Goal: Find specific page/section: Find specific page/section

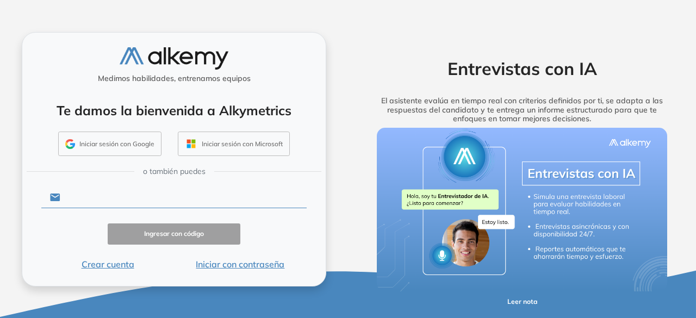
click at [216, 203] on input "text" at bounding box center [183, 197] width 246 height 21
type input "**********"
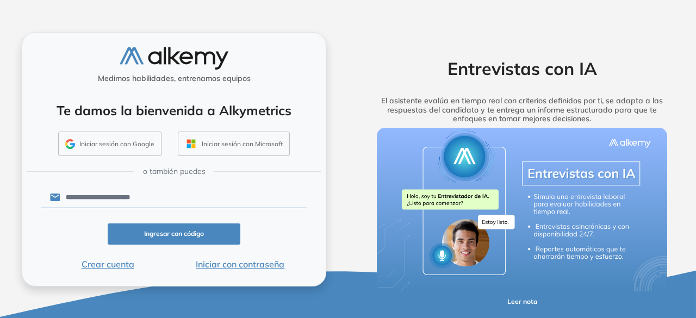
click at [218, 265] on button "Iniciar con contraseña" at bounding box center [240, 264] width 133 height 13
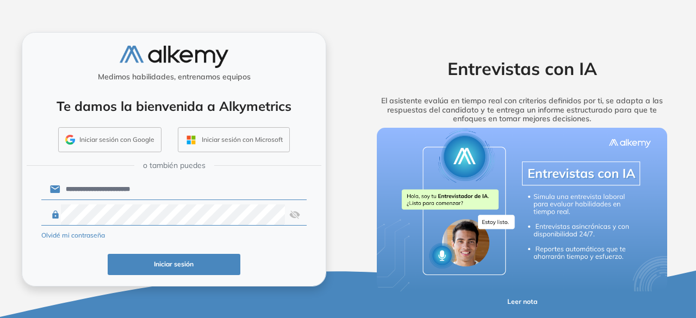
click at [198, 261] on button "Iniciar sesión" at bounding box center [174, 264] width 133 height 21
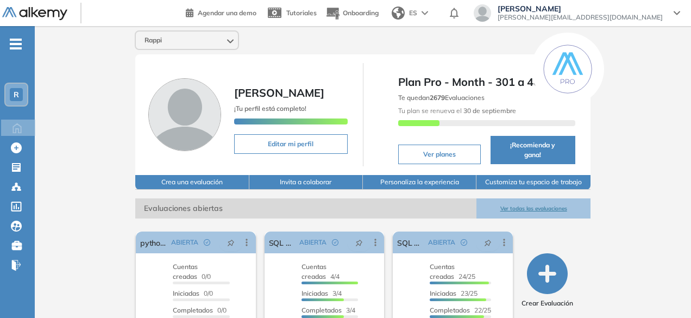
click at [537, 198] on button "Ver todas las evaluaciones" at bounding box center [534, 208] width 114 height 20
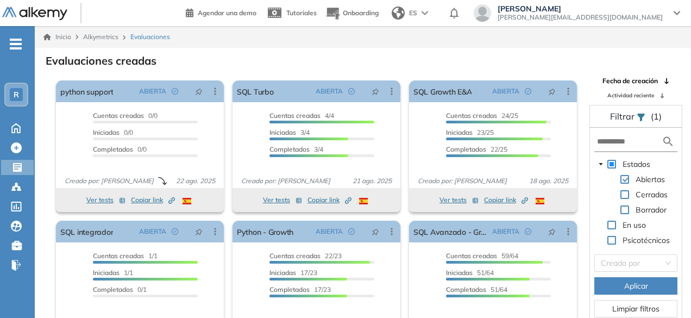
scroll to position [26, 0]
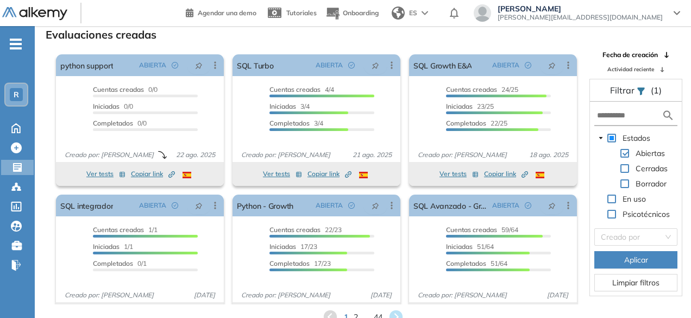
click at [358, 316] on div "1 2 ... 44" at bounding box center [362, 317] width 639 height 16
click at [355, 312] on span "2" at bounding box center [355, 316] width 5 height 12
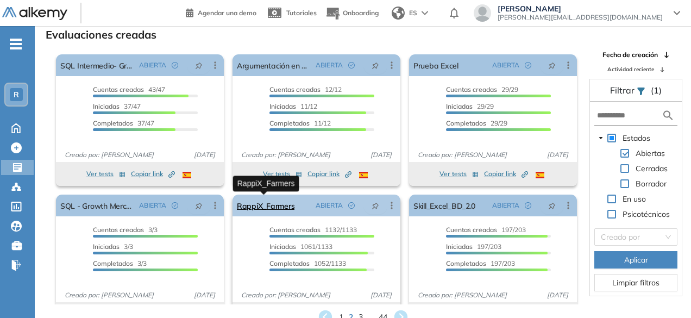
click at [254, 210] on link "RappiX_Farmers" at bounding box center [266, 206] width 58 height 22
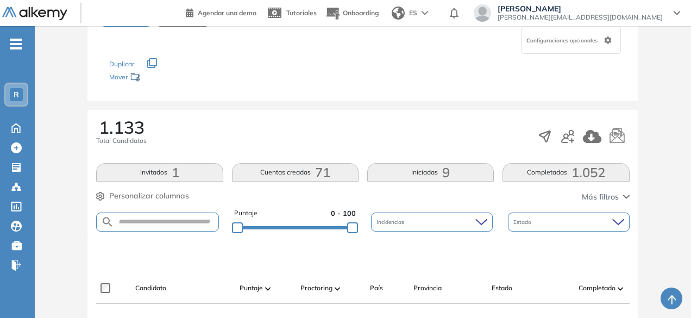
scroll to position [136, 0]
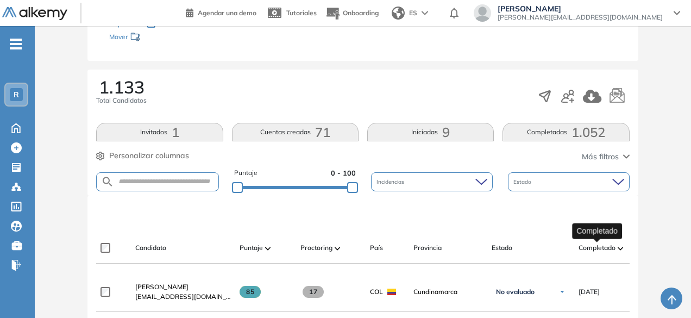
click at [590, 246] on span "Completado" at bounding box center [597, 248] width 37 height 10
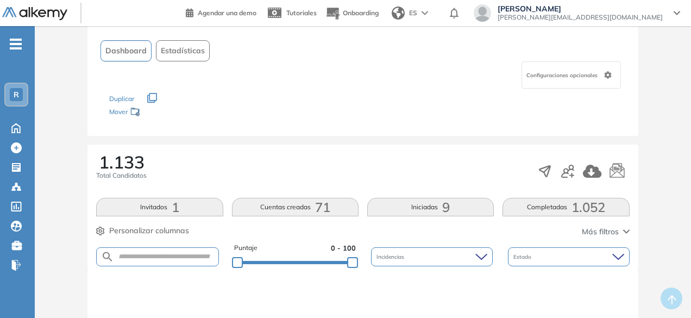
scroll to position [33, 0]
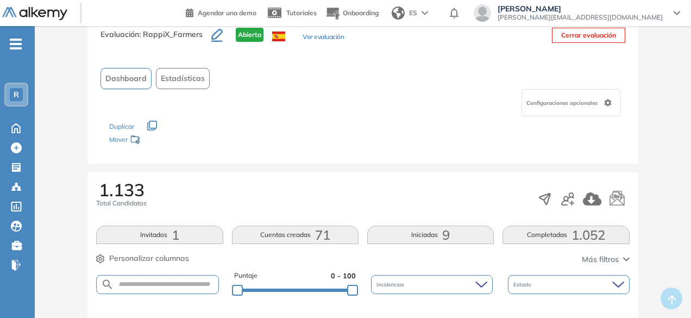
drag, startPoint x: 196, startPoint y: 275, endPoint x: 197, endPoint y: 283, distance: 7.6
click at [197, 283] on form at bounding box center [157, 284] width 122 height 19
click at [197, 283] on input "text" at bounding box center [166, 284] width 104 height 8
paste input "**********"
type input "**********"
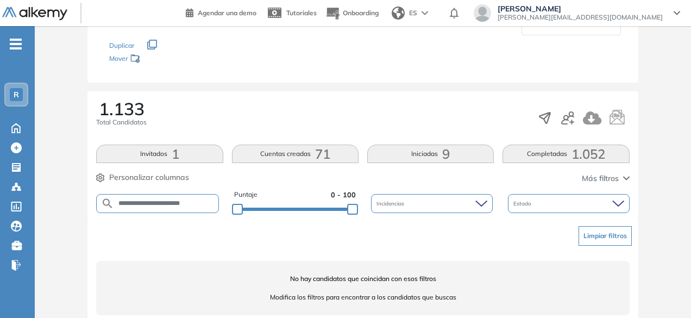
scroll to position [132, 0]
